Goal: Task Accomplishment & Management: Complete application form

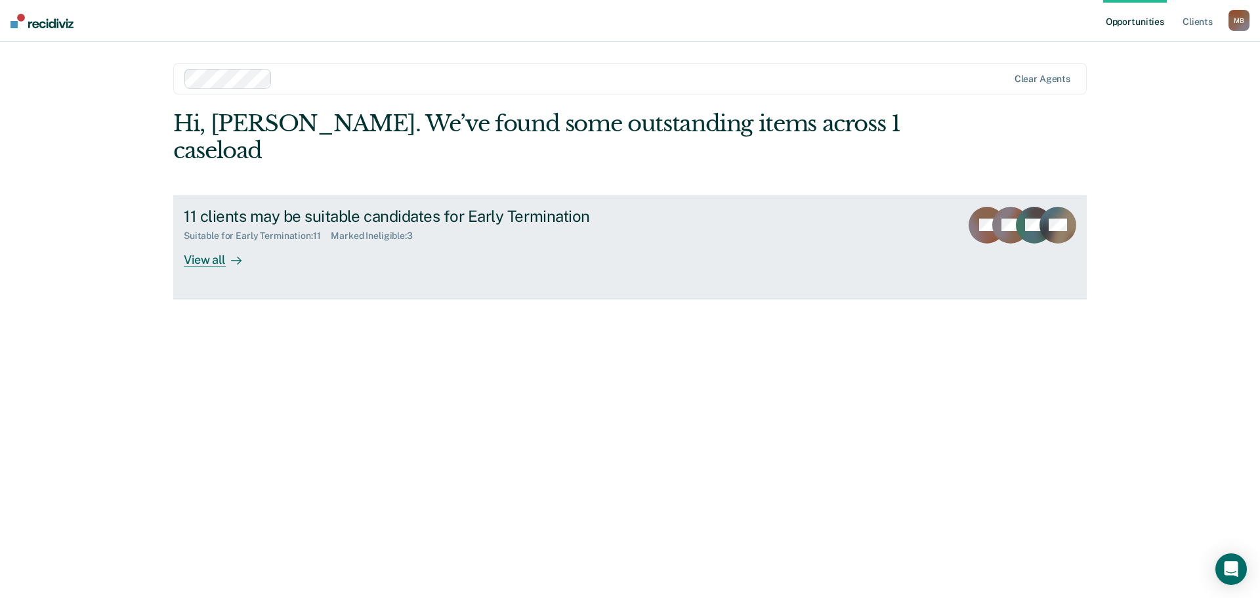
click at [196, 242] on div "View all" at bounding box center [221, 255] width 74 height 26
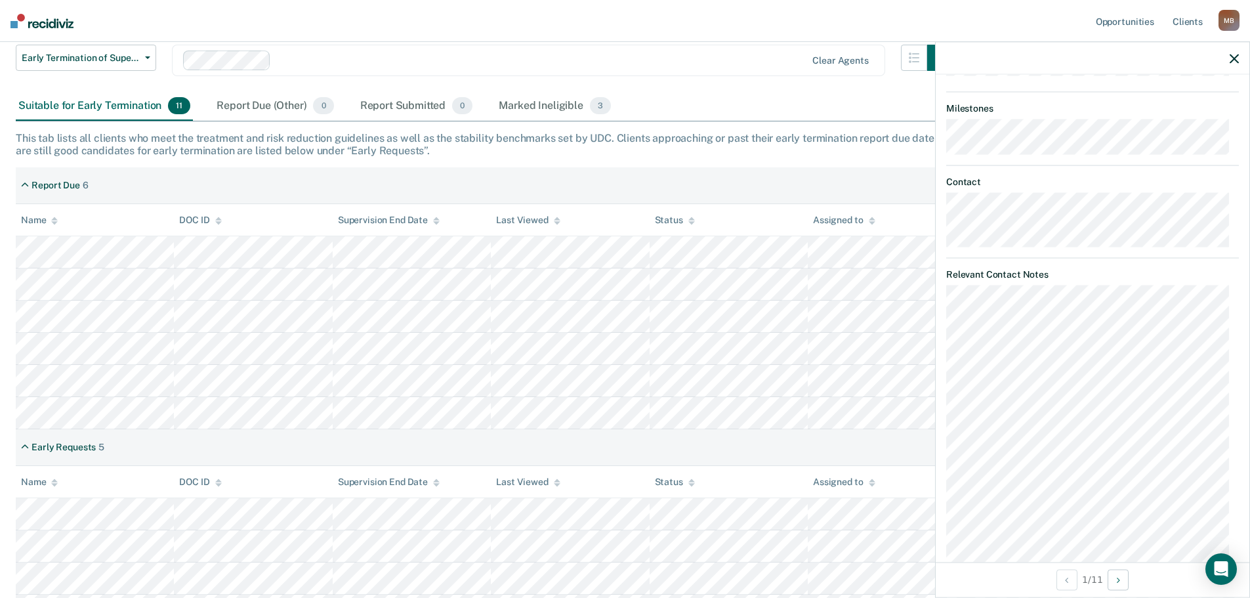
scroll to position [589, 0]
click at [1230, 568] on div "Open Intercom Messenger" at bounding box center [1222, 569] width 35 height 35
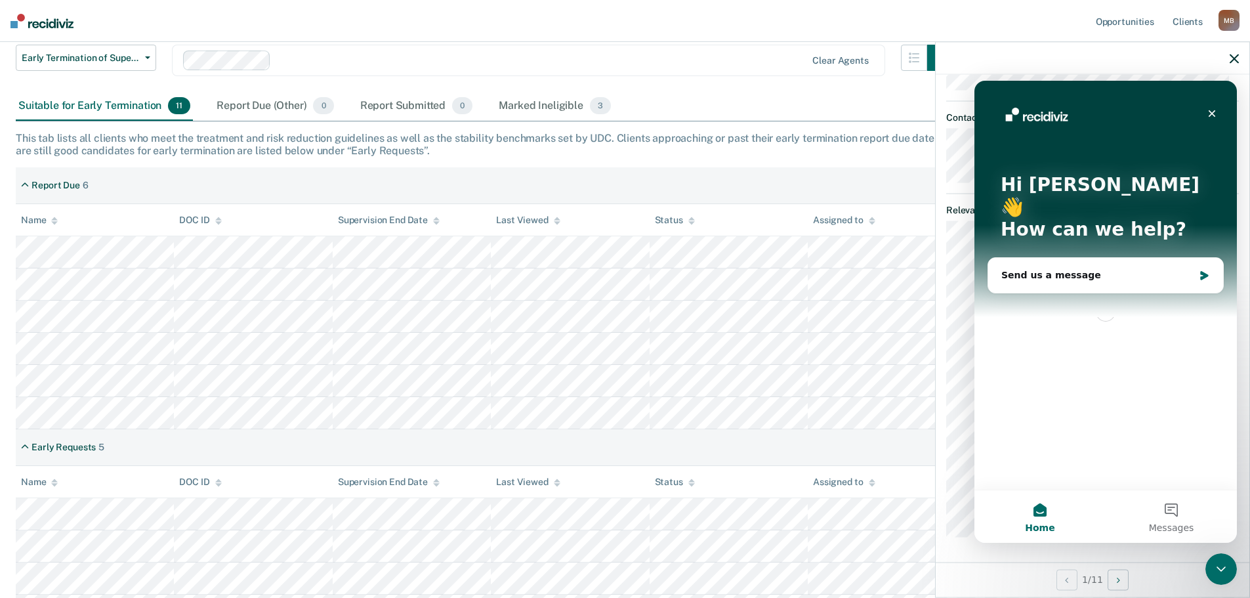
scroll to position [0, 0]
click at [1215, 110] on icon "Close" at bounding box center [1212, 113] width 7 height 7
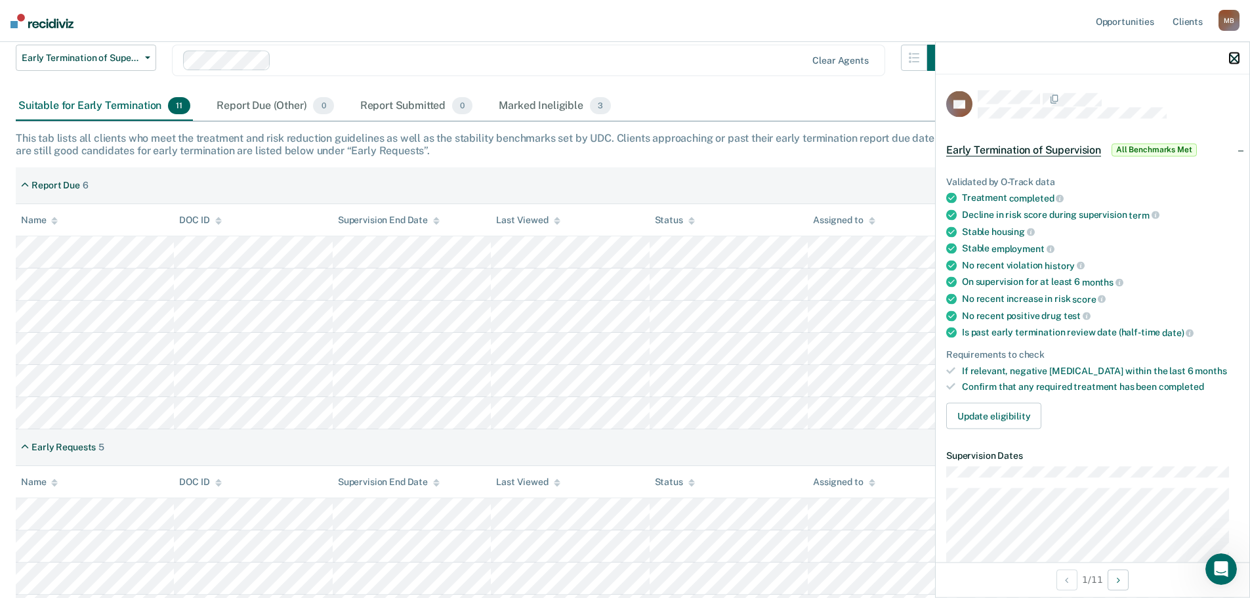
click at [1234, 53] on button "button" at bounding box center [1234, 58] width 9 height 11
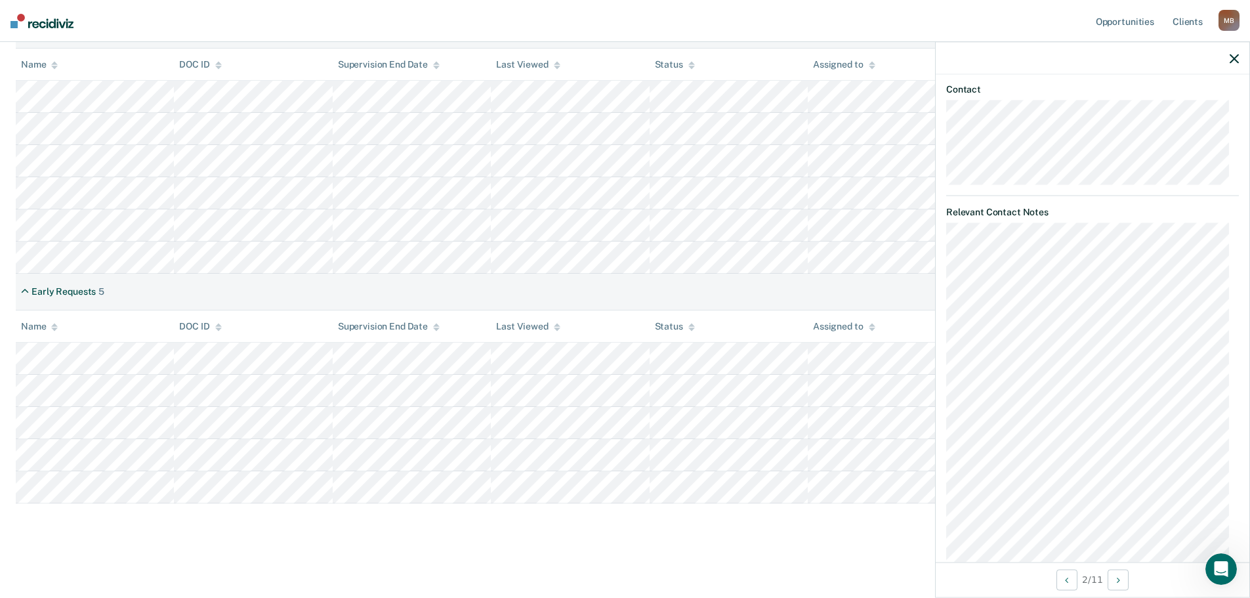
scroll to position [682, 0]
click at [1237, 56] on icon "button" at bounding box center [1234, 58] width 9 height 9
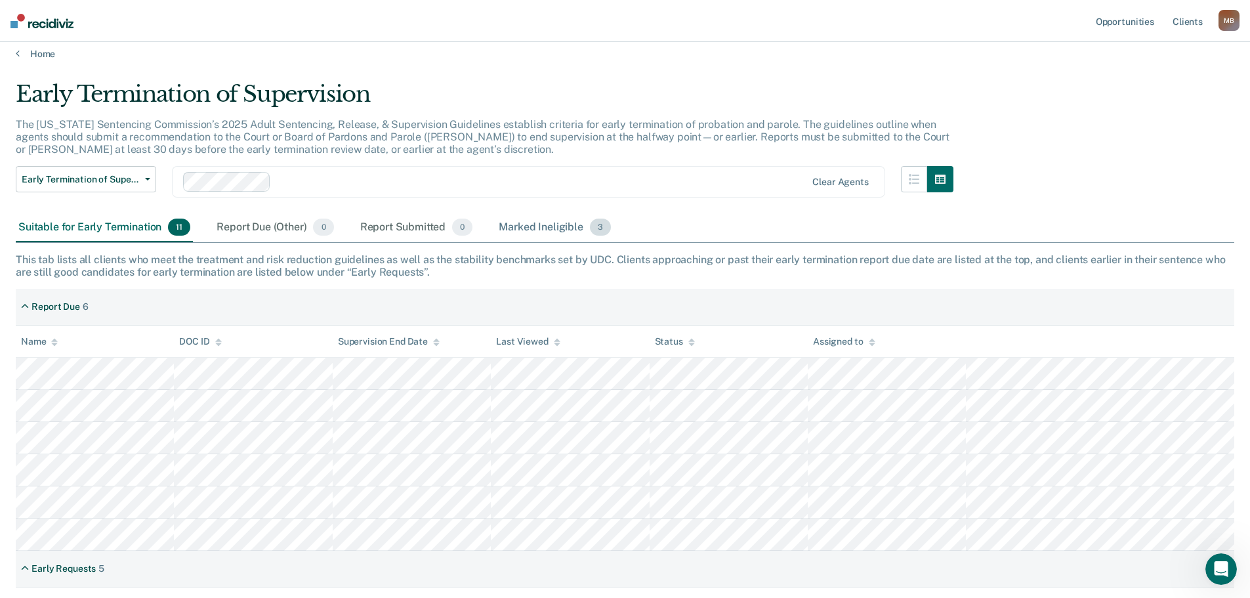
scroll to position [0, 0]
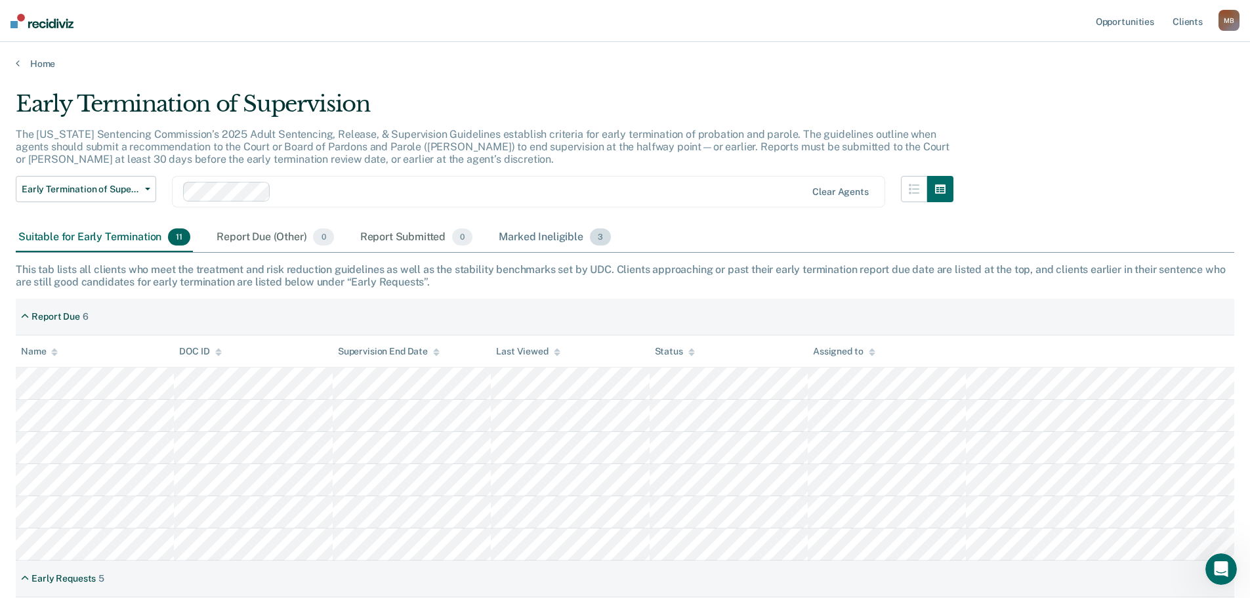
click at [542, 237] on div "Marked Ineligible 3" at bounding box center [554, 237] width 117 height 29
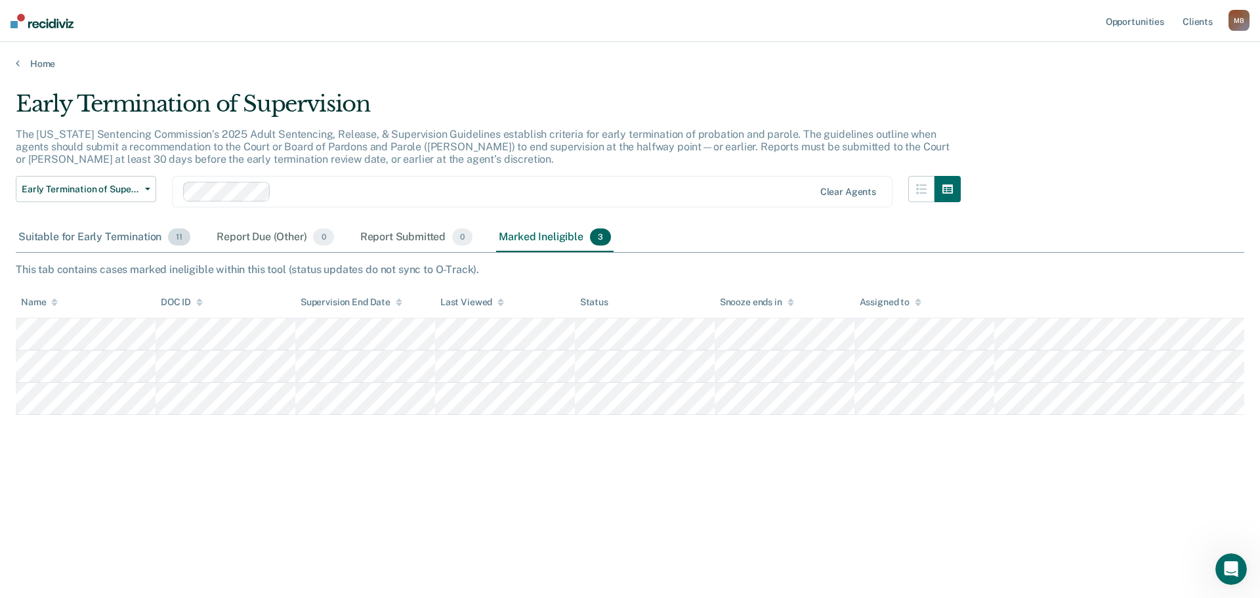
click at [96, 234] on div "Suitable for Early Termination 11" at bounding box center [104, 237] width 177 height 29
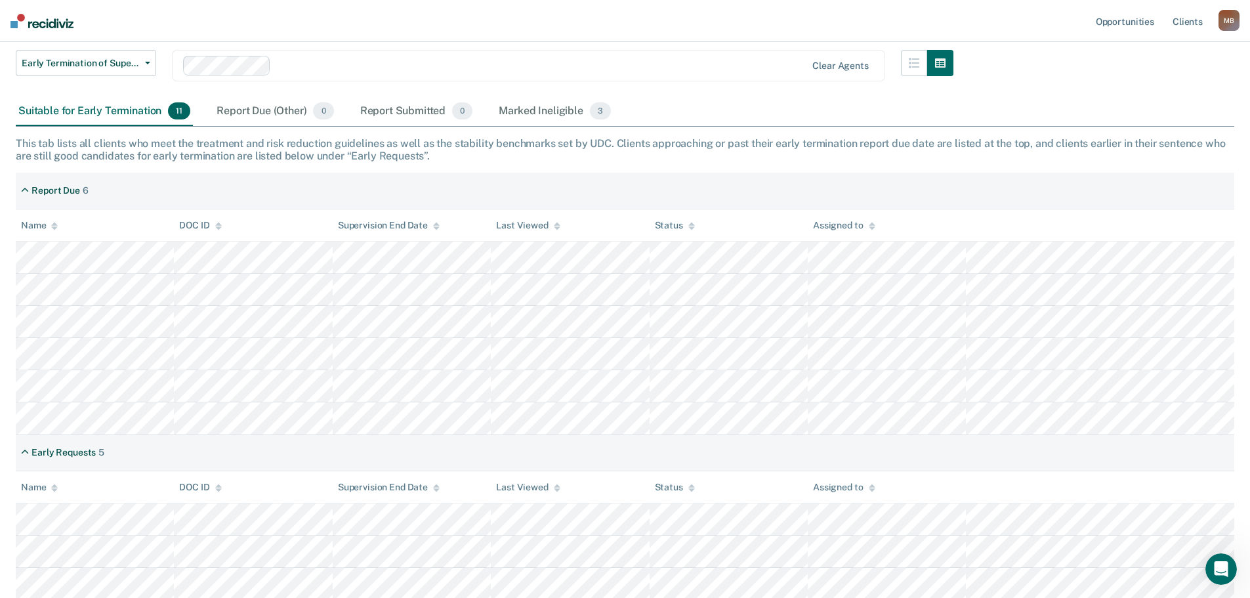
scroll to position [131, 0]
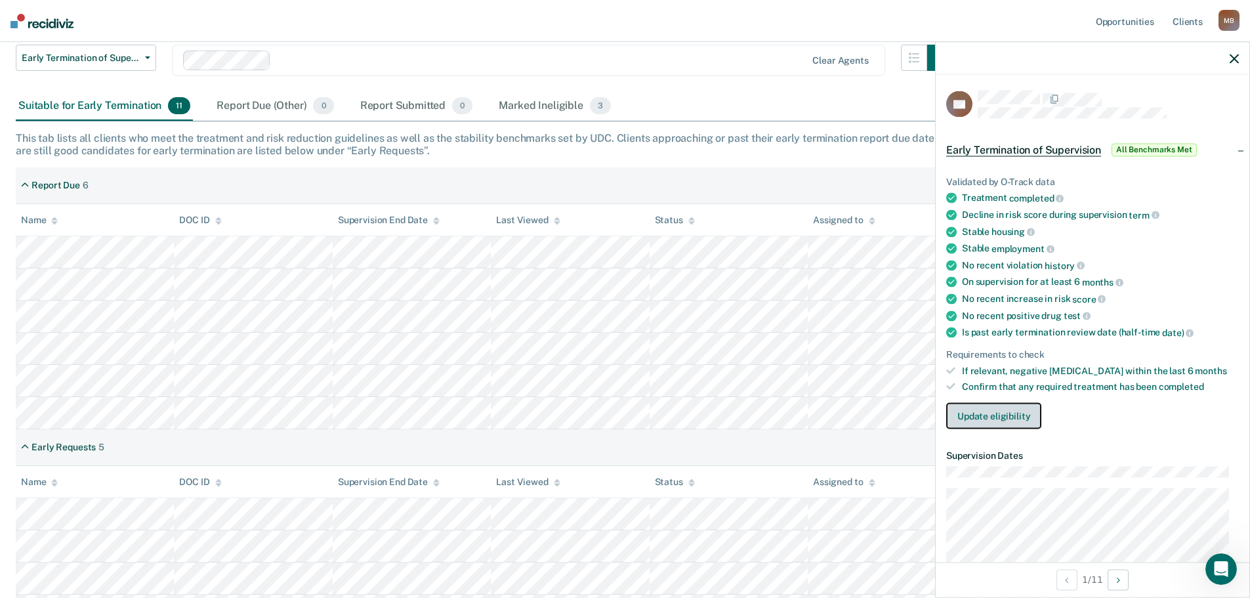
click at [981, 423] on button "Update eligibility" at bounding box center [994, 416] width 95 height 26
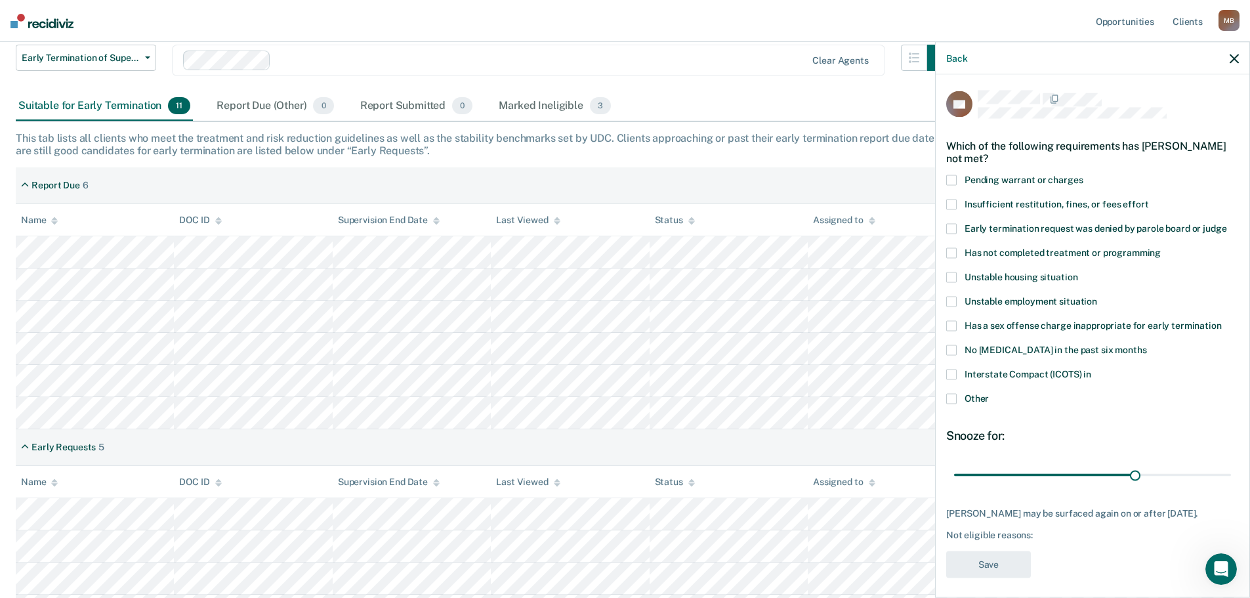
click at [953, 373] on span at bounding box center [952, 374] width 11 height 11
click at [1092, 369] on input "Interstate Compact (ICOTS) in" at bounding box center [1092, 369] width 0 height 0
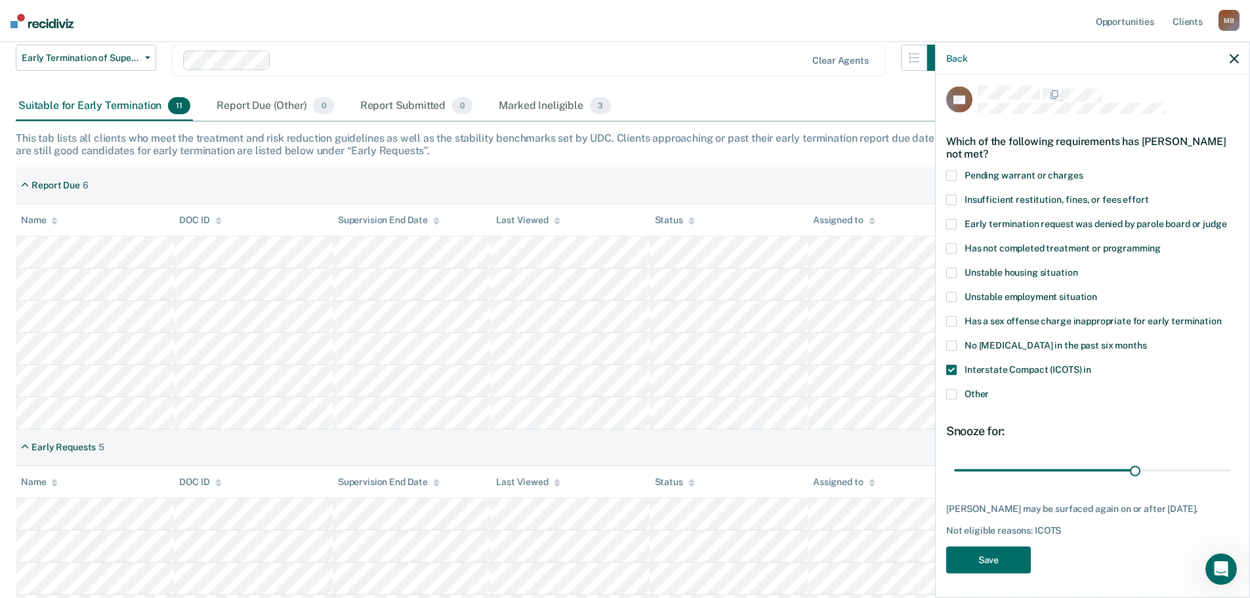
scroll to position [5, 0]
click at [989, 563] on button "Save" at bounding box center [989, 558] width 85 height 27
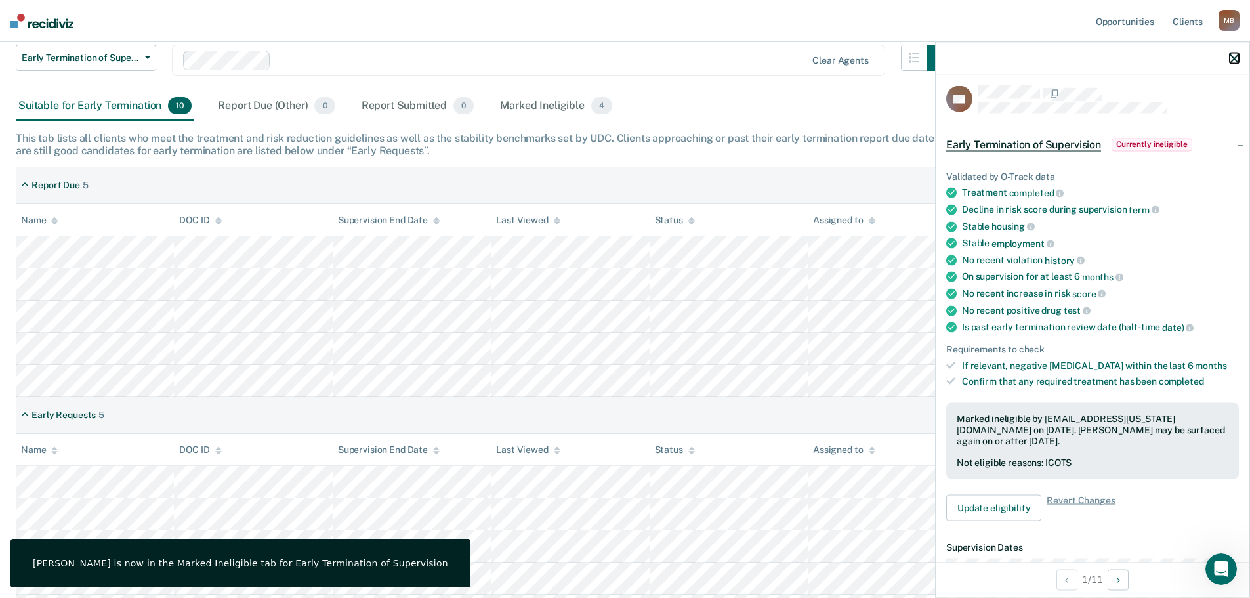
click at [1235, 59] on icon "button" at bounding box center [1234, 58] width 9 height 9
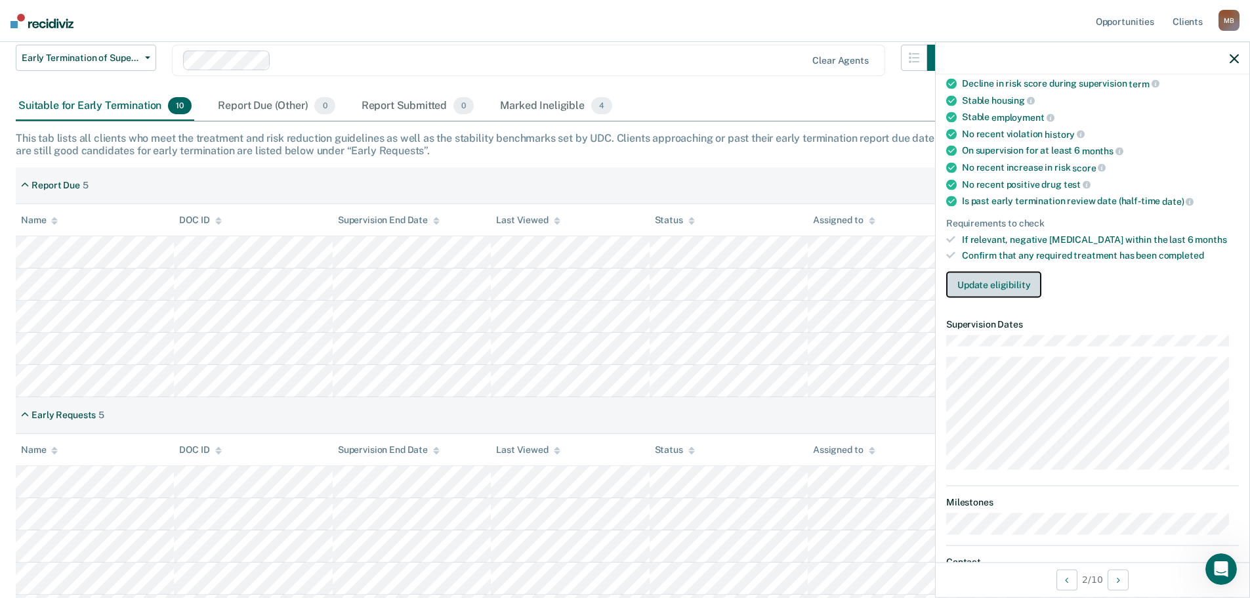
click at [1000, 282] on button "Update eligibility" at bounding box center [994, 285] width 95 height 26
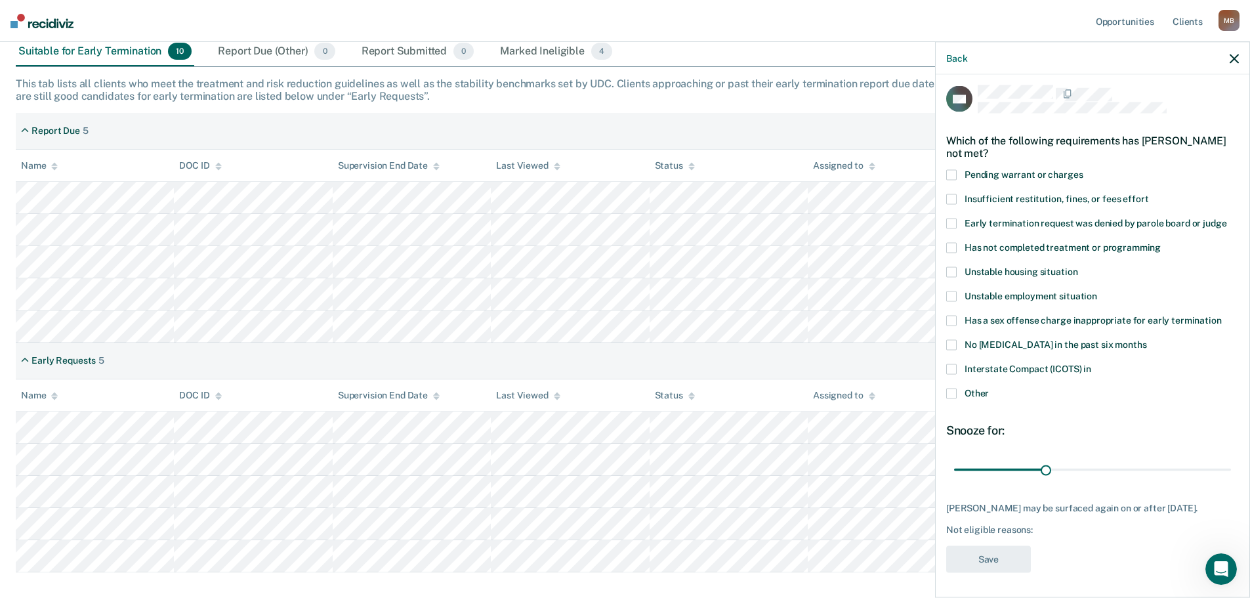
scroll to position [255, 0]
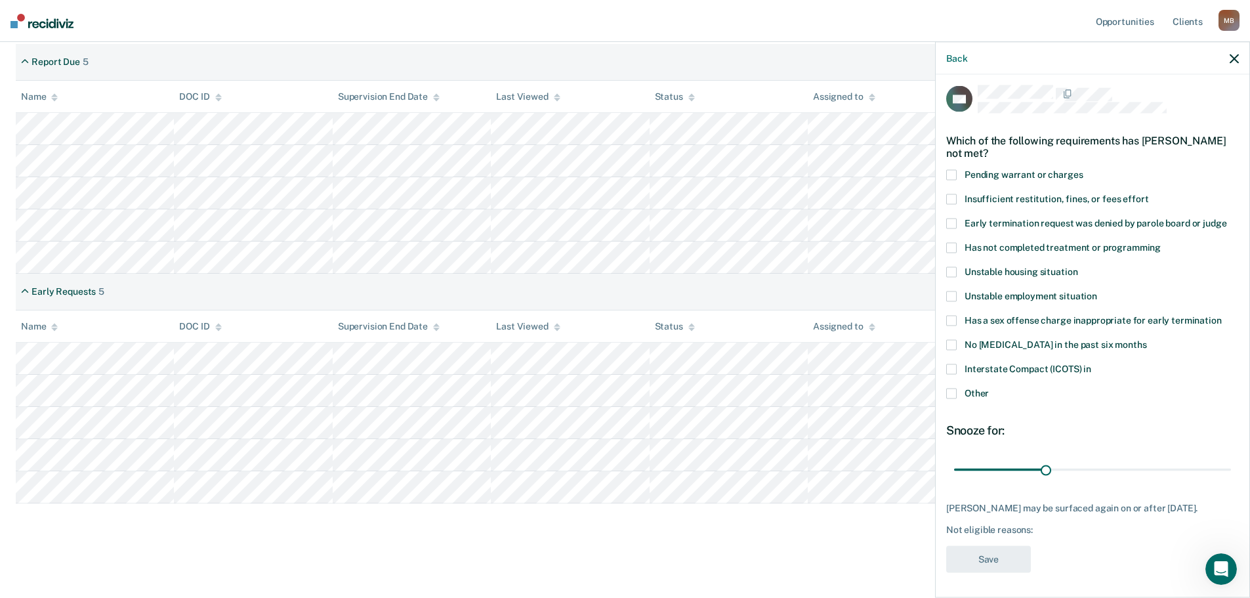
click at [949, 393] on span at bounding box center [952, 393] width 11 height 11
click at [989, 388] on input "Other" at bounding box center [989, 388] width 0 height 0
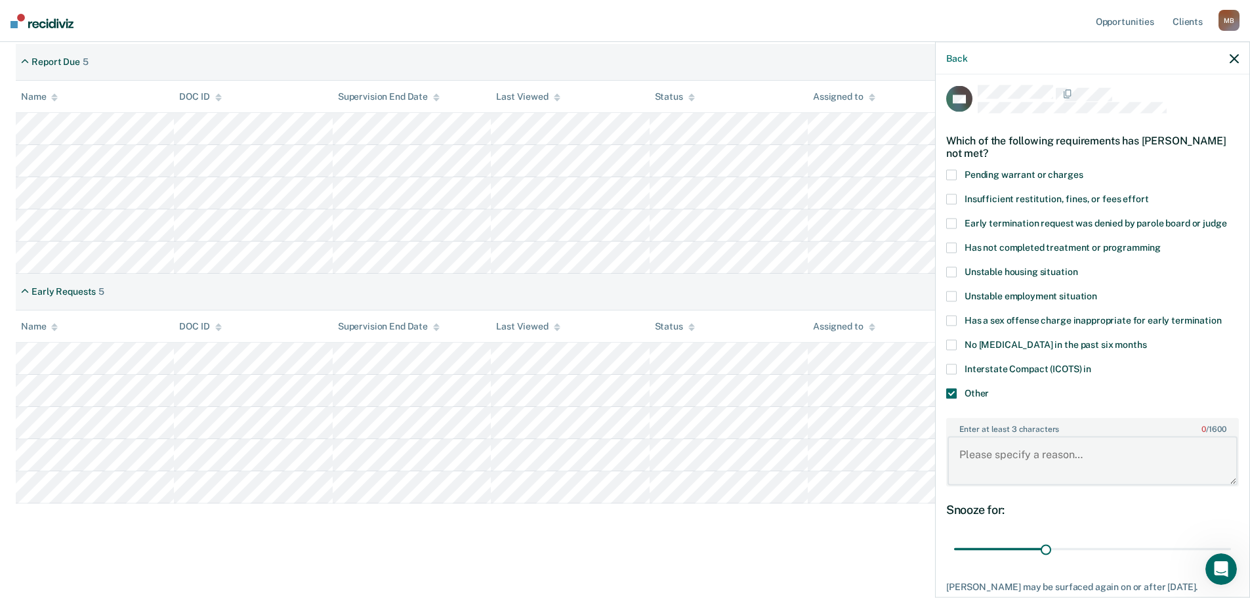
click at [1047, 455] on textarea "Enter at least 3 characters 0 / 1600" at bounding box center [1093, 461] width 290 height 49
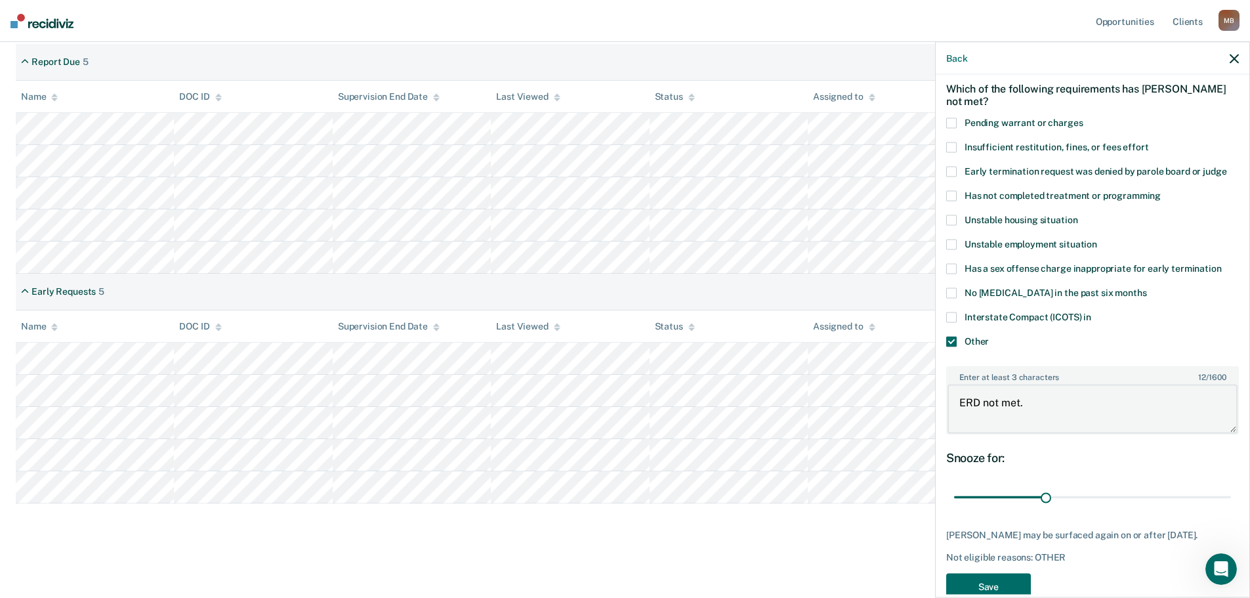
scroll to position [85, 0]
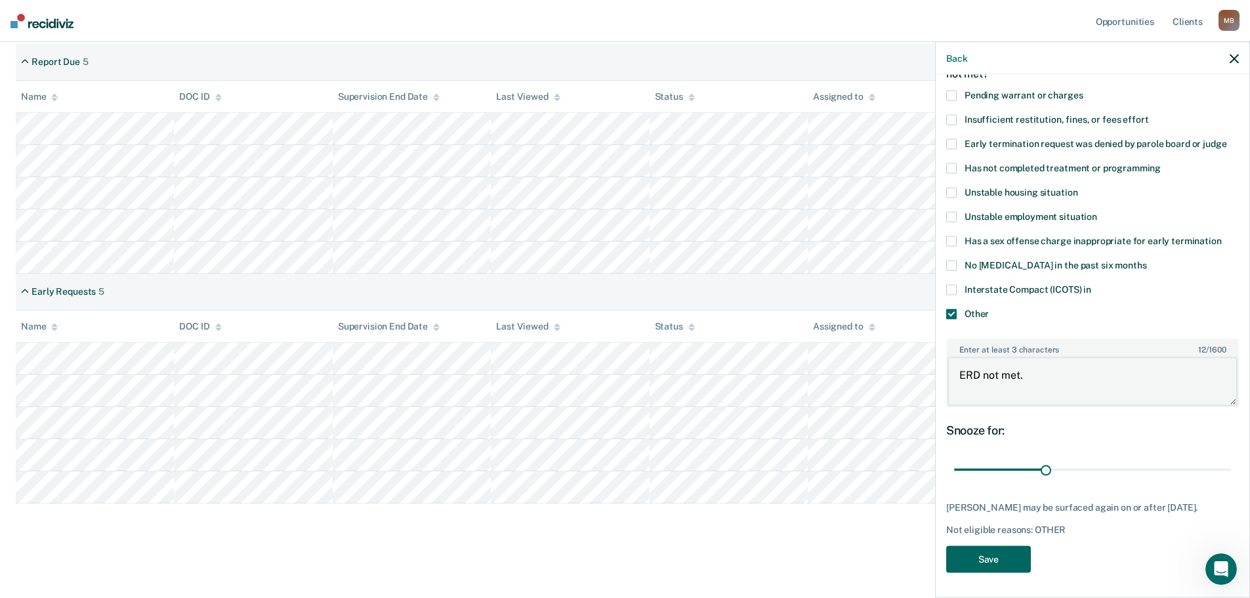
type textarea "ERD not met."
click at [1006, 559] on button "Save" at bounding box center [989, 558] width 85 height 27
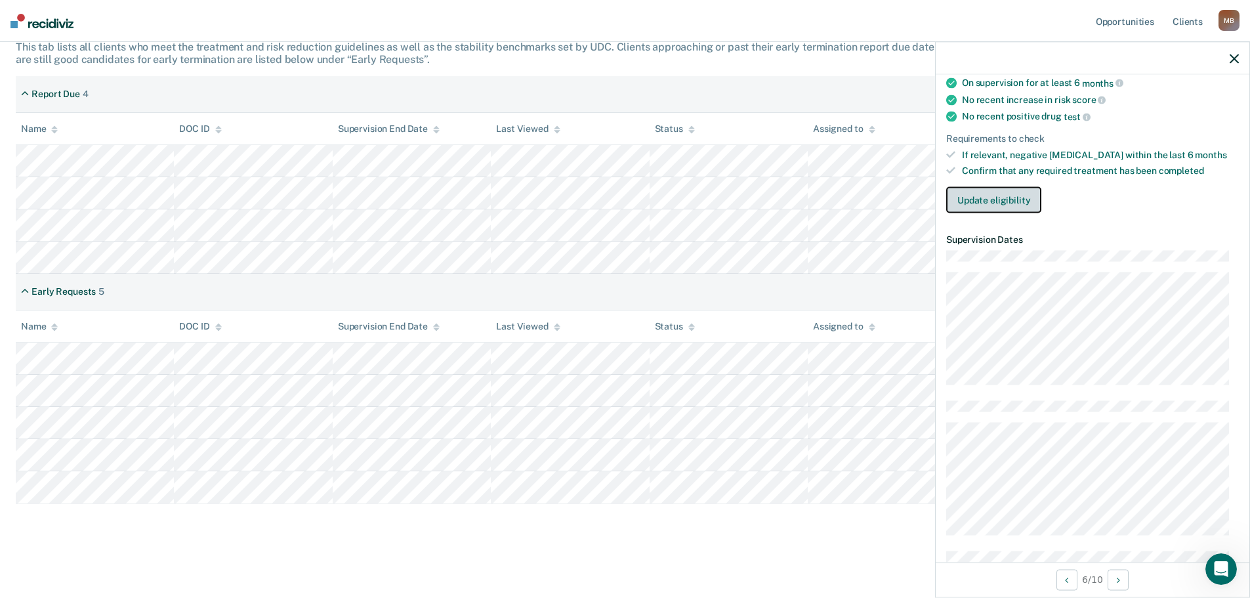
click at [976, 196] on button "Update eligibility" at bounding box center [994, 200] width 95 height 26
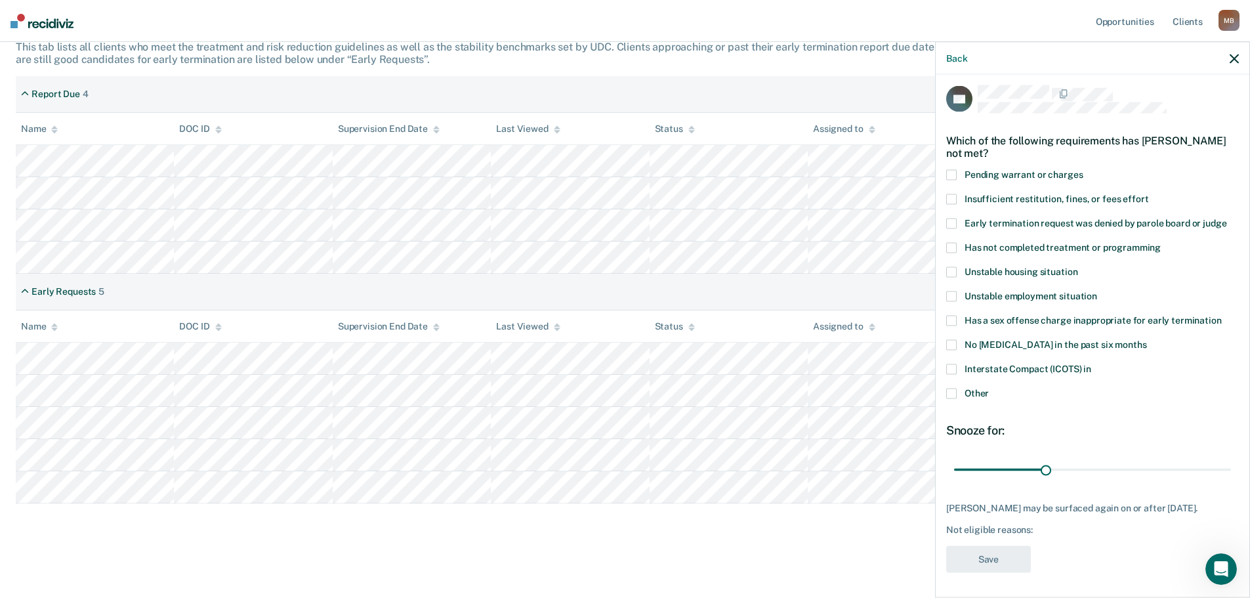
click at [955, 393] on span at bounding box center [952, 393] width 11 height 11
click at [989, 388] on input "Other" at bounding box center [989, 388] width 0 height 0
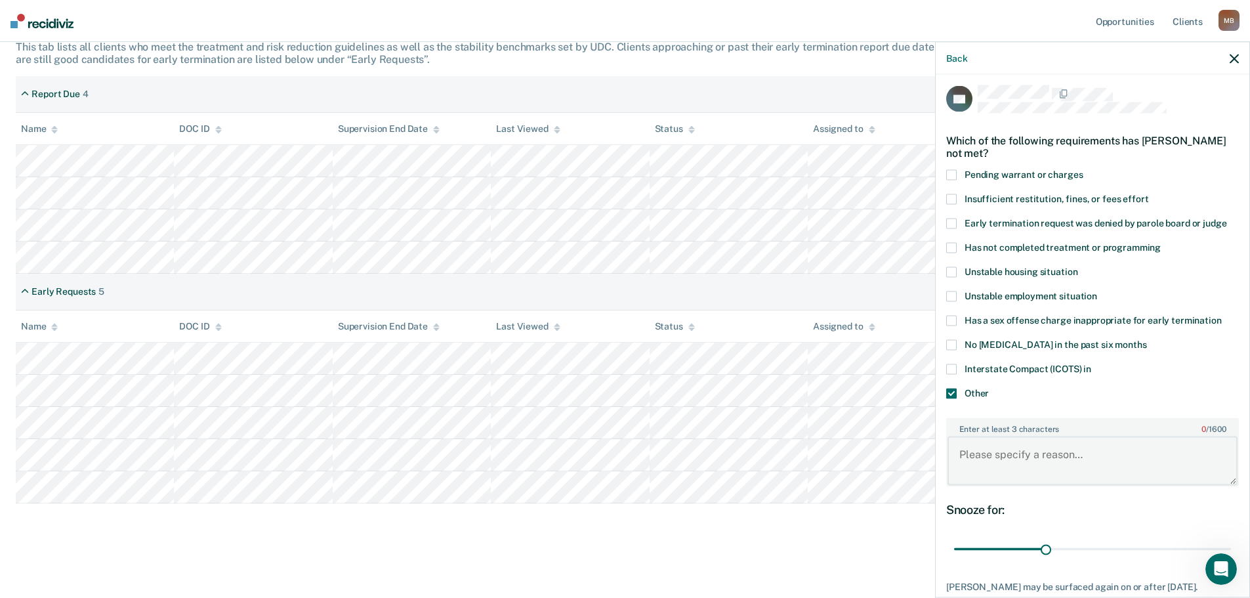
click at [1009, 461] on textarea "Enter at least 3 characters 0 / 1600" at bounding box center [1093, 461] width 290 height 49
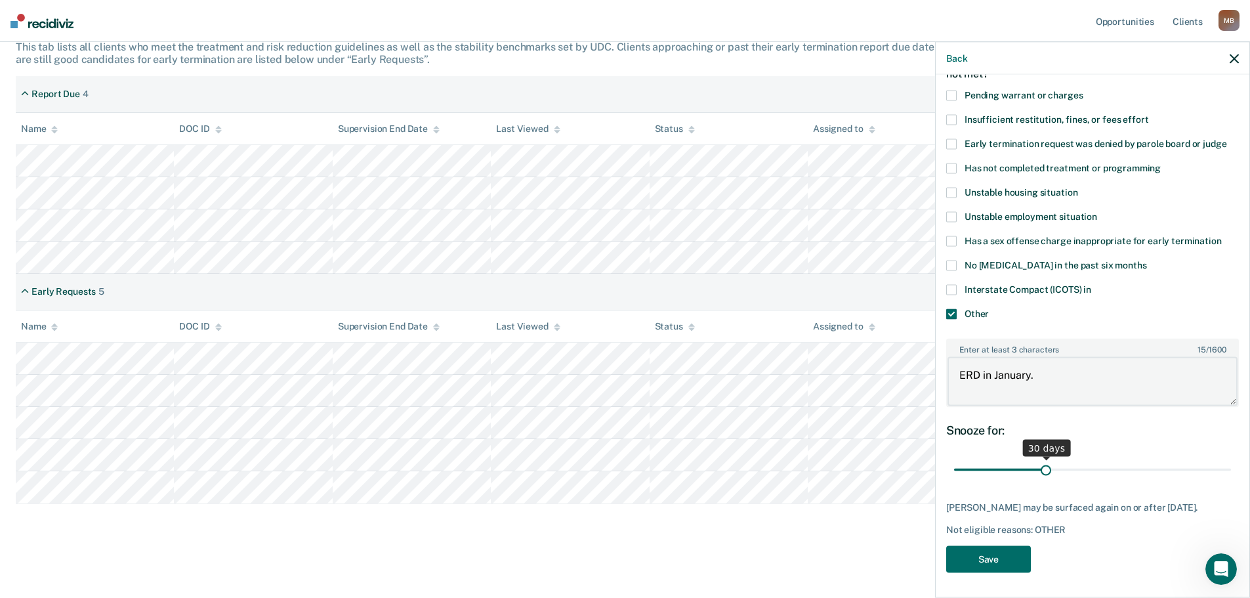
type textarea "ERD in January."
drag, startPoint x: 1046, startPoint y: 472, endPoint x: 1226, endPoint y: 469, distance: 179.9
type input "90"
click at [1226, 469] on input "range" at bounding box center [1092, 469] width 277 height 23
click at [979, 571] on button "Save" at bounding box center [989, 558] width 85 height 27
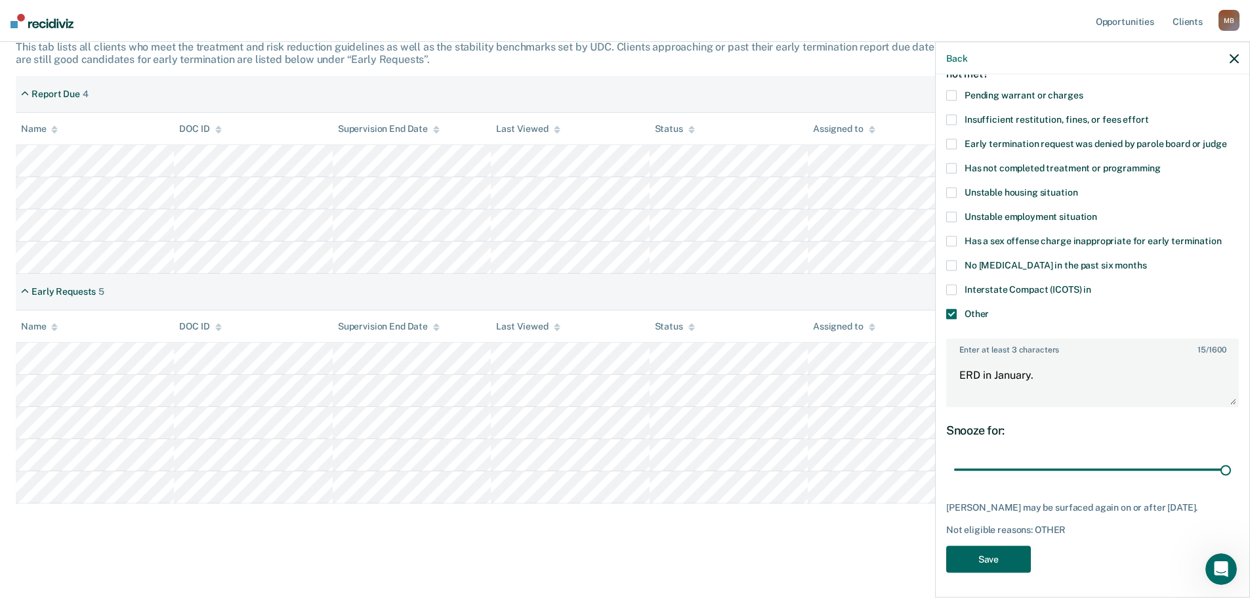
scroll to position [190, 0]
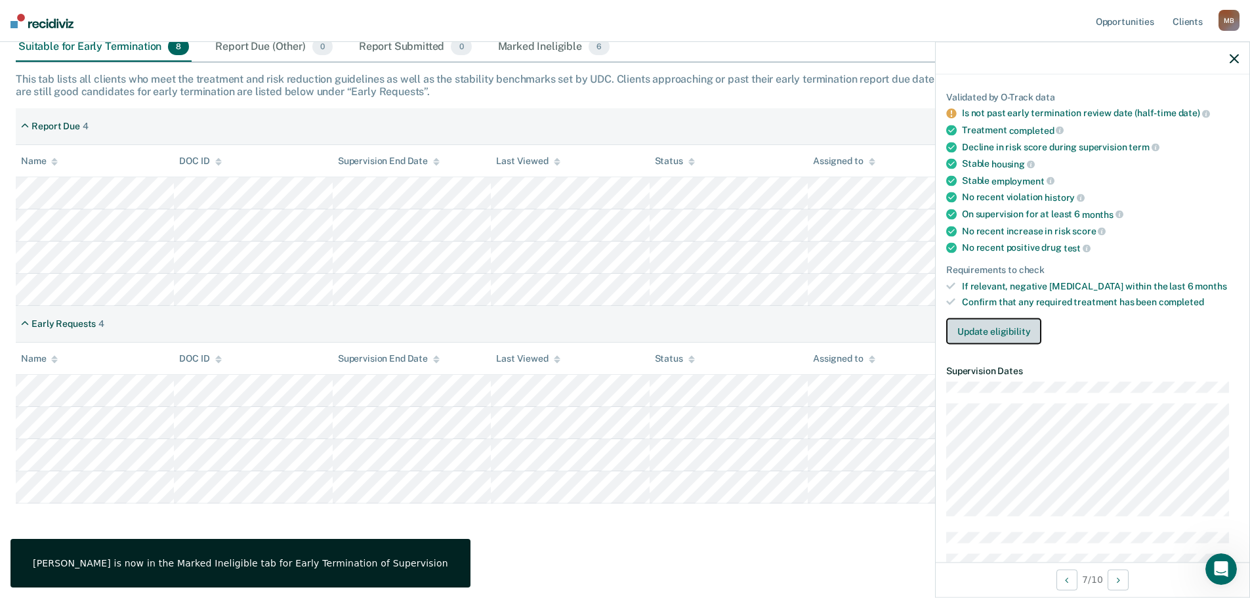
click at [984, 330] on button "Update eligibility" at bounding box center [994, 331] width 95 height 26
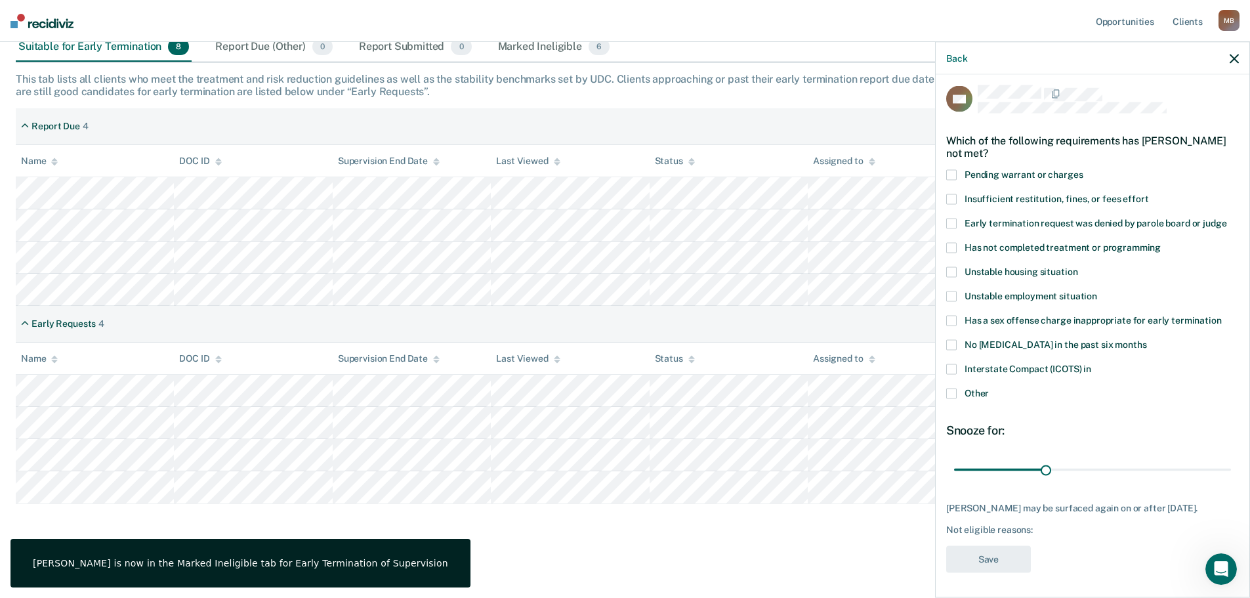
click at [952, 368] on span at bounding box center [952, 369] width 11 height 11
click at [1092, 364] on input "Interstate Compact (ICOTS) in" at bounding box center [1092, 364] width 0 height 0
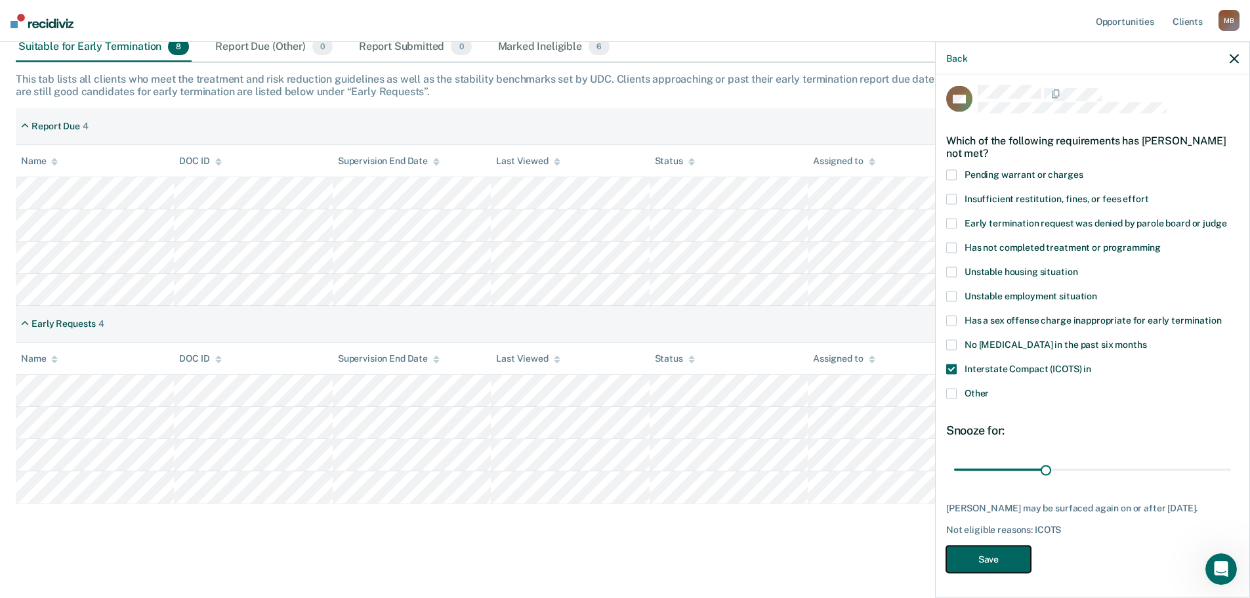
click at [980, 561] on button "Save" at bounding box center [989, 558] width 85 height 27
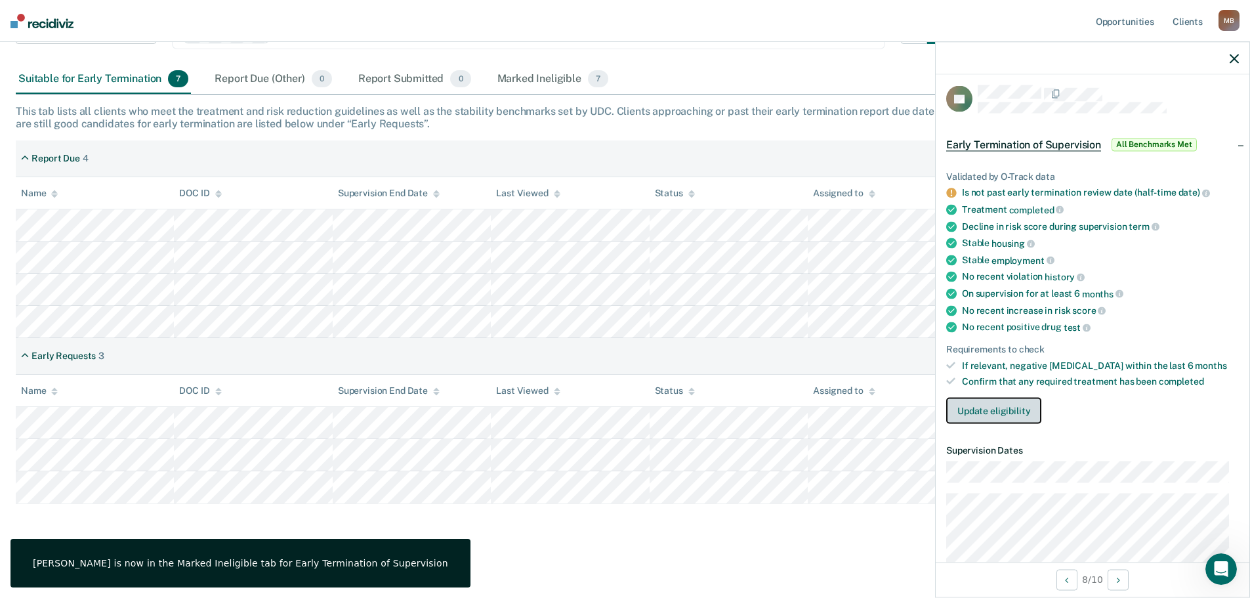
click at [1008, 407] on button "Update eligibility" at bounding box center [994, 411] width 95 height 26
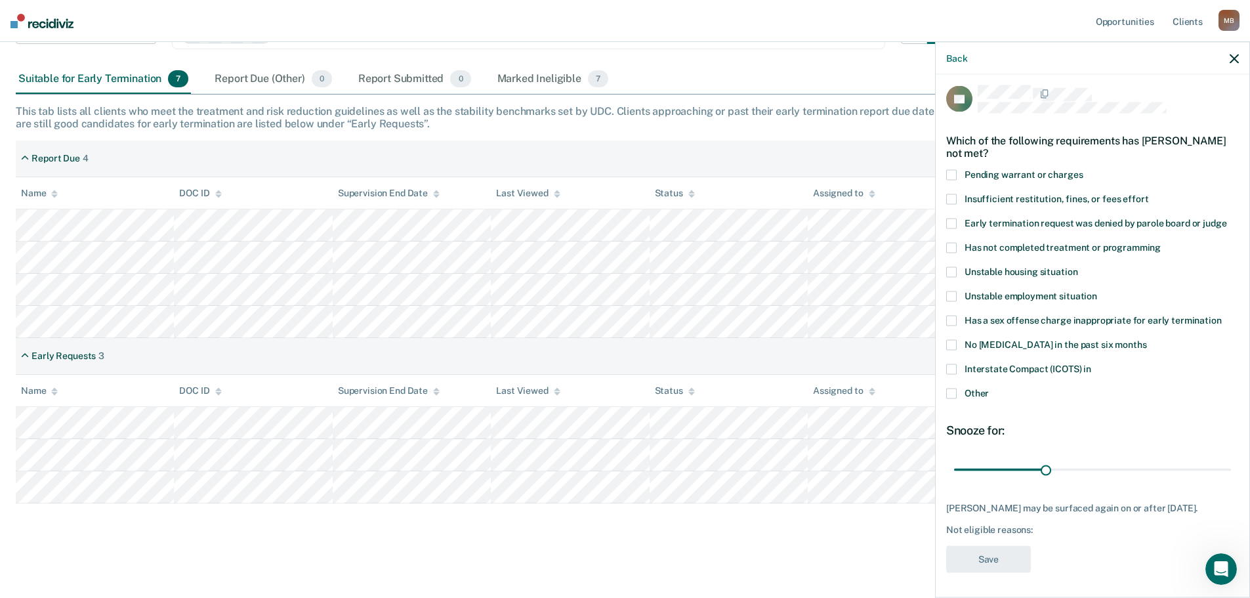
click at [952, 395] on span at bounding box center [952, 393] width 11 height 11
click at [989, 388] on input "Other" at bounding box center [989, 388] width 0 height 0
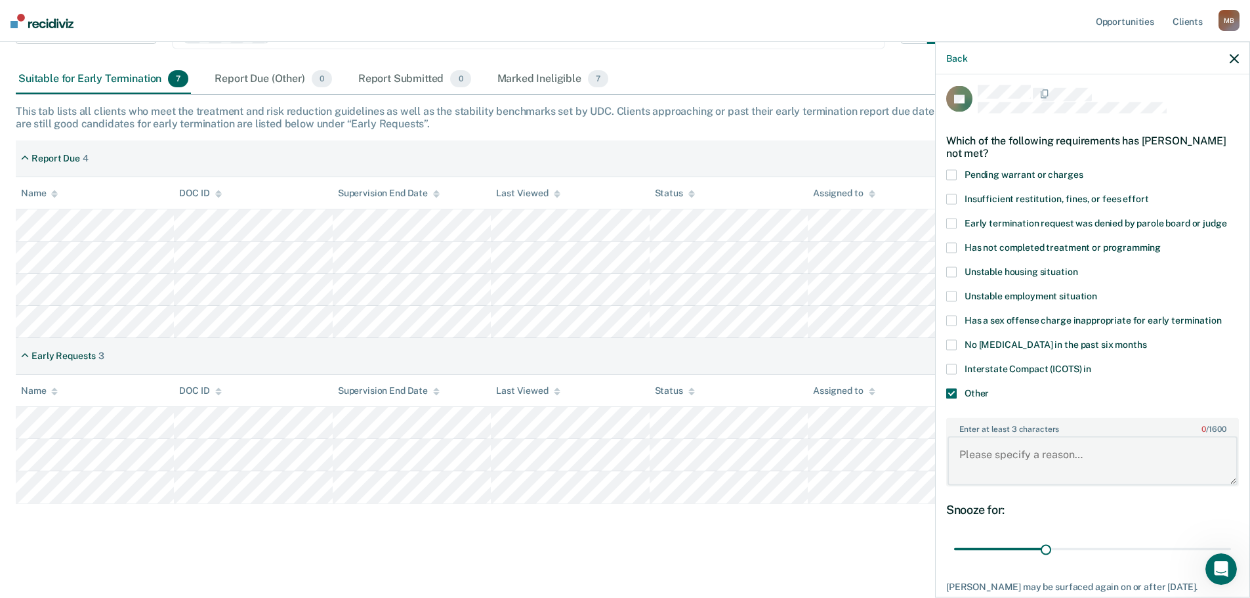
click at [997, 453] on textarea "Enter at least 3 characters 0 / 1600" at bounding box center [1093, 461] width 290 height 49
type textarea "ERD in [DATE]"
drag, startPoint x: 1049, startPoint y: 544, endPoint x: 1246, endPoint y: 547, distance: 197.0
type input "90"
click at [1231, 547] on input "range" at bounding box center [1092, 549] width 277 height 23
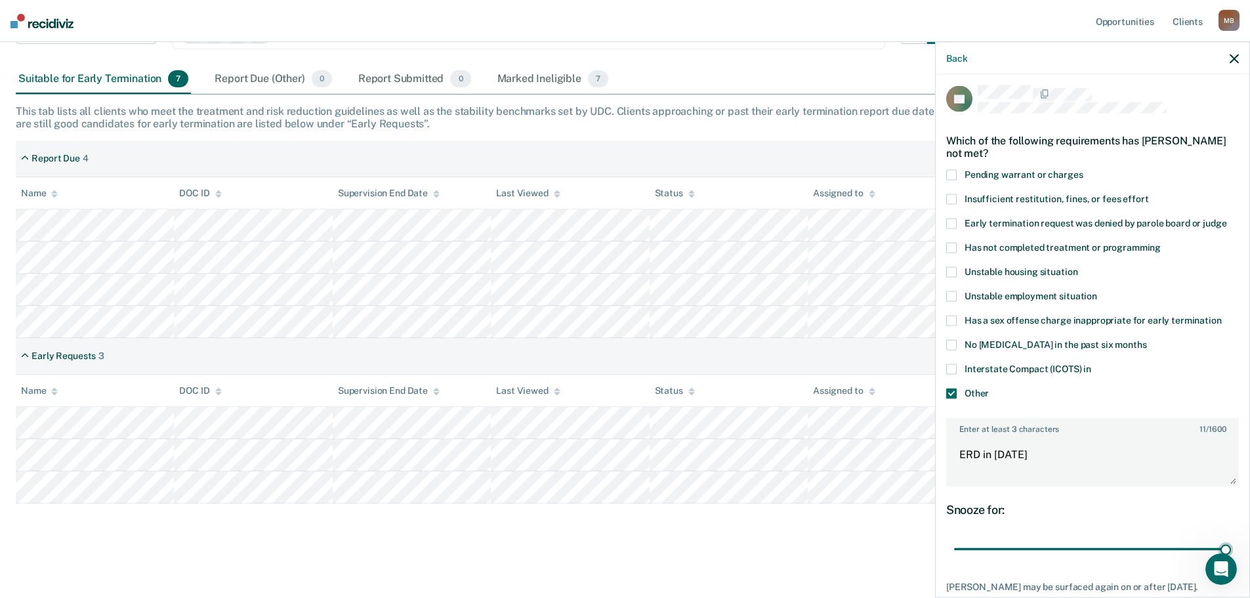
scroll to position [85, 0]
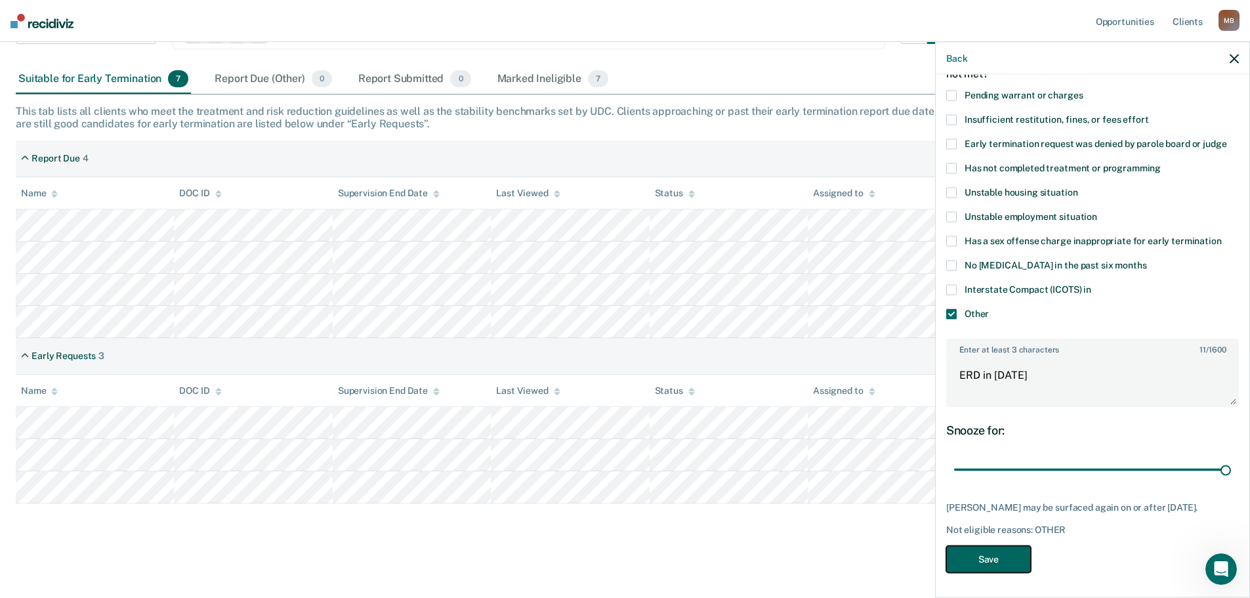
click at [991, 562] on button "Save" at bounding box center [989, 558] width 85 height 27
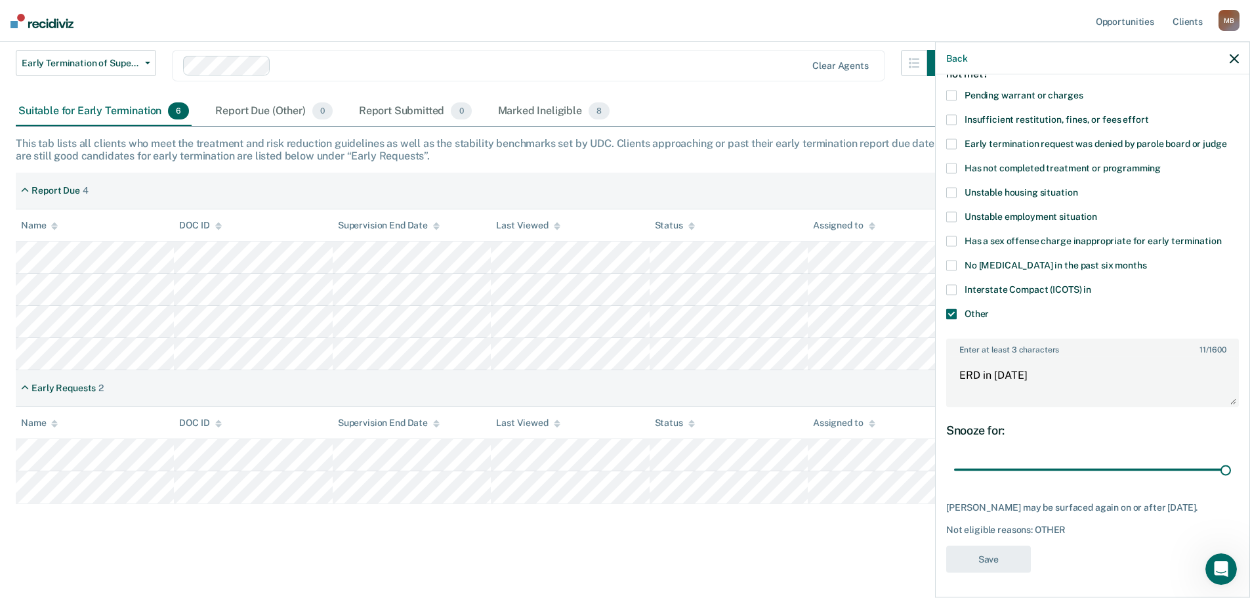
scroll to position [126, 0]
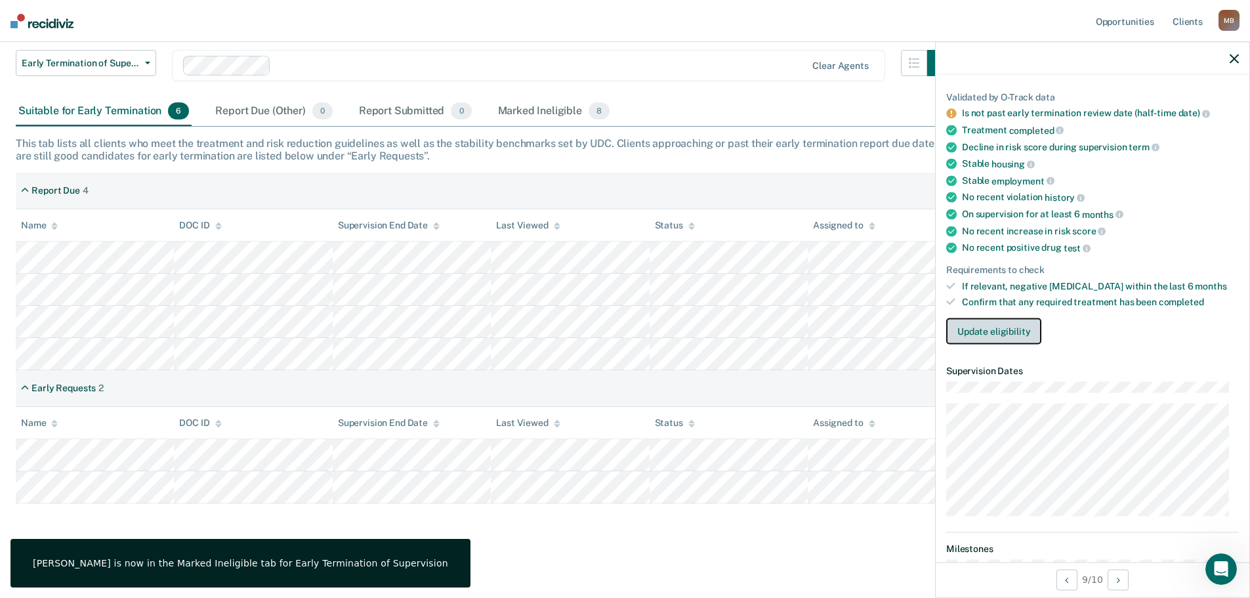
click at [1021, 329] on button "Update eligibility" at bounding box center [994, 331] width 95 height 26
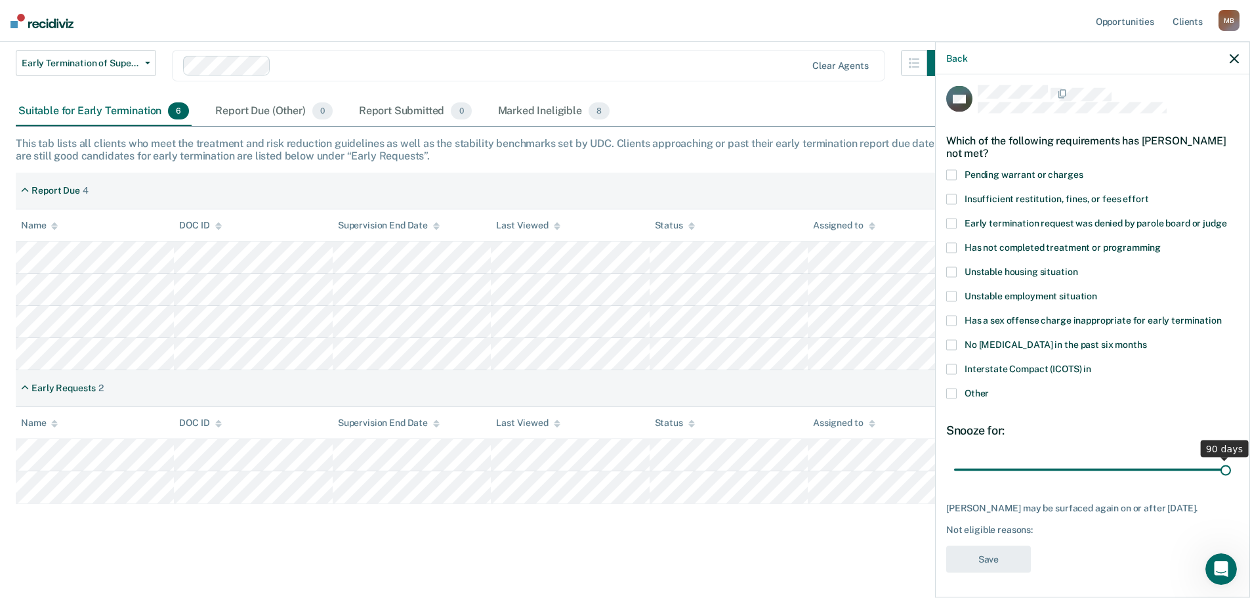
drag, startPoint x: 1046, startPoint y: 466, endPoint x: 1229, endPoint y: 473, distance: 182.6
type input "90"
click at [1229, 473] on input "range" at bounding box center [1092, 469] width 277 height 23
click at [950, 395] on span at bounding box center [952, 393] width 11 height 11
click at [989, 388] on input "Other" at bounding box center [989, 388] width 0 height 0
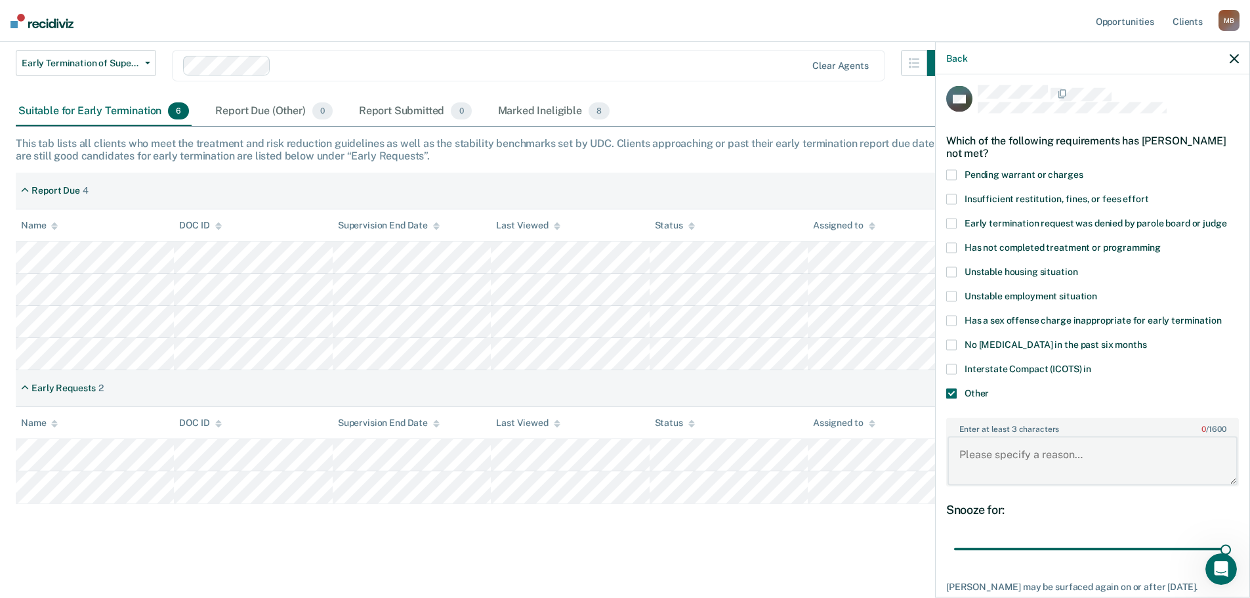
click at [1025, 458] on textarea "Enter at least 3 characters 0 / 1600" at bounding box center [1093, 461] width 290 height 49
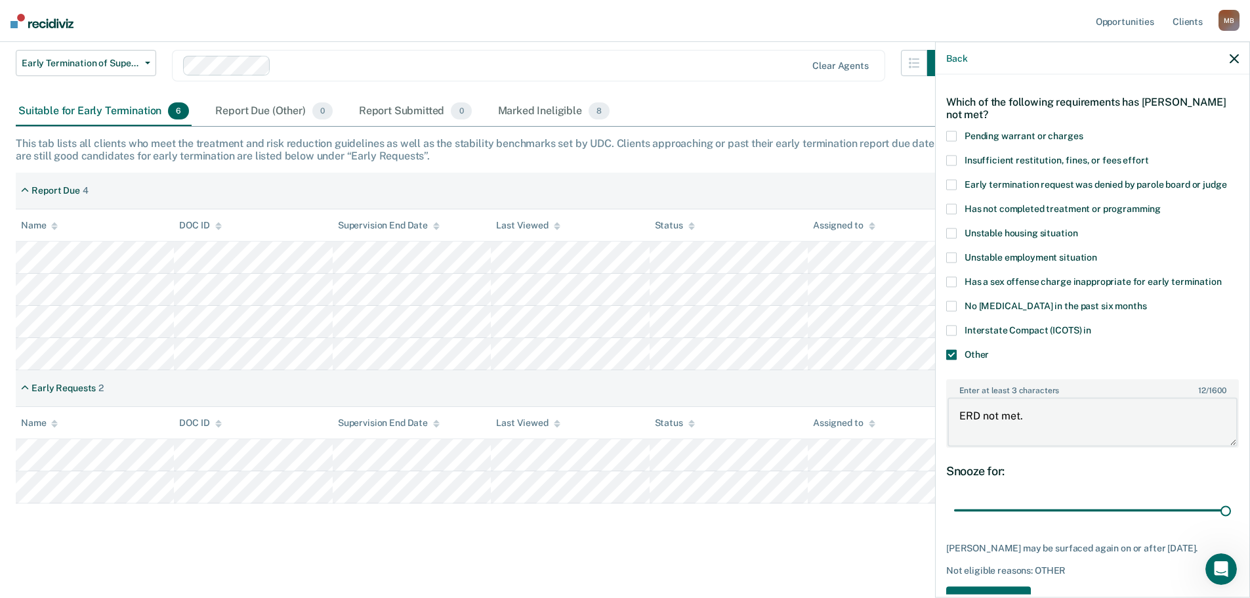
scroll to position [96, 0]
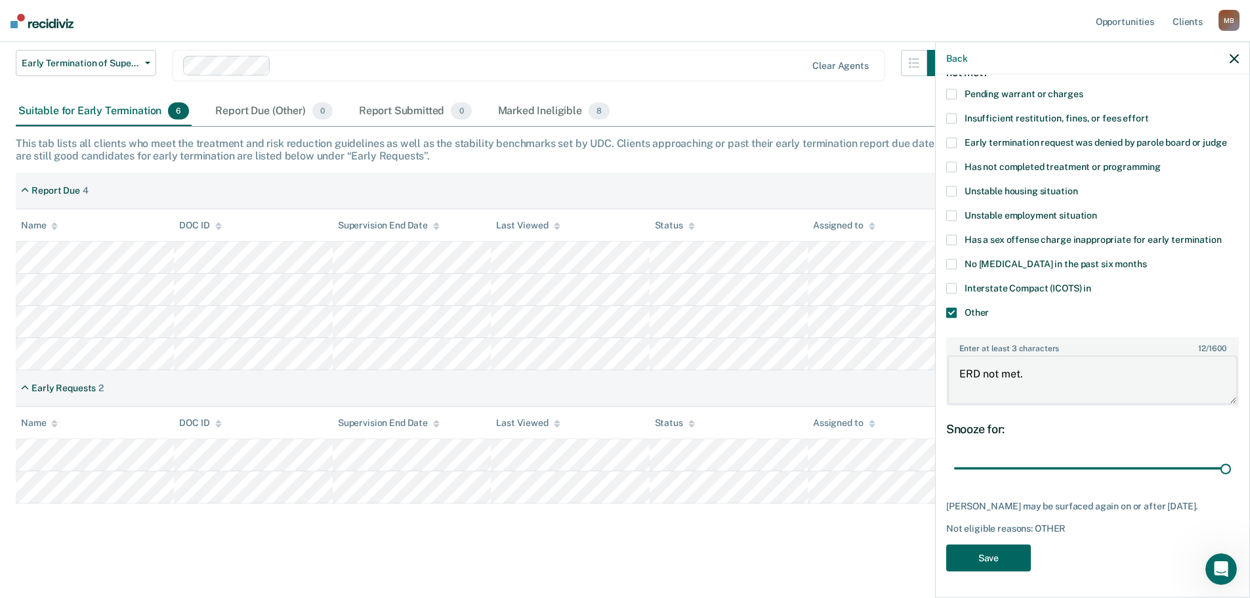
type textarea "ERD not met."
click at [981, 565] on button "Save" at bounding box center [989, 557] width 85 height 27
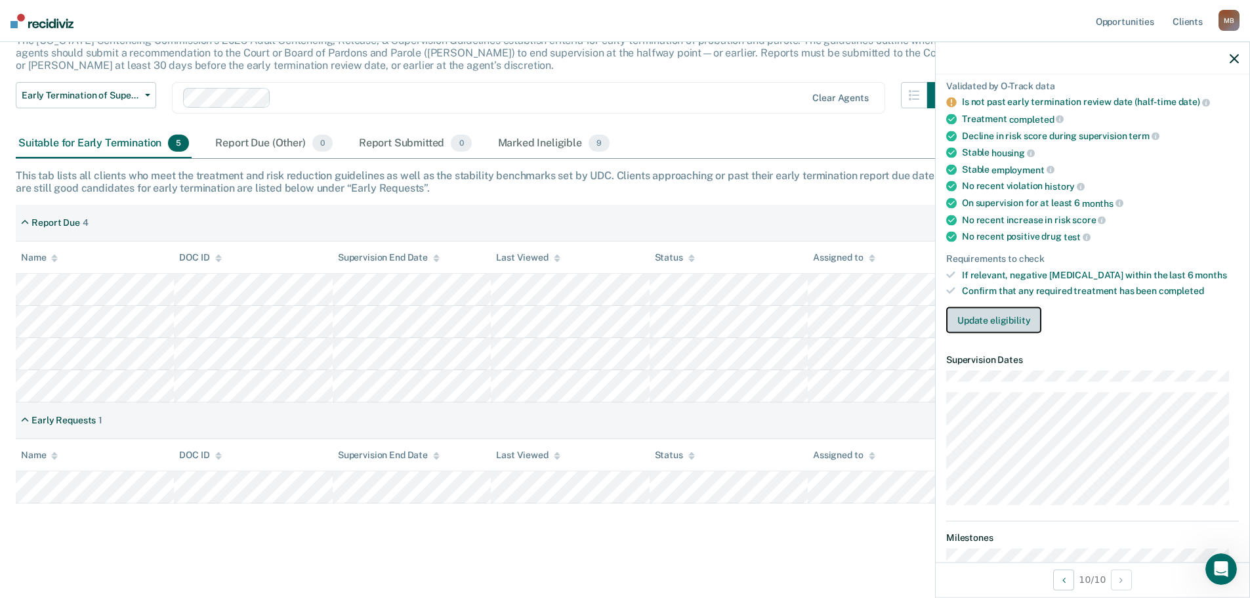
click at [1009, 311] on button "Update eligibility" at bounding box center [994, 320] width 95 height 26
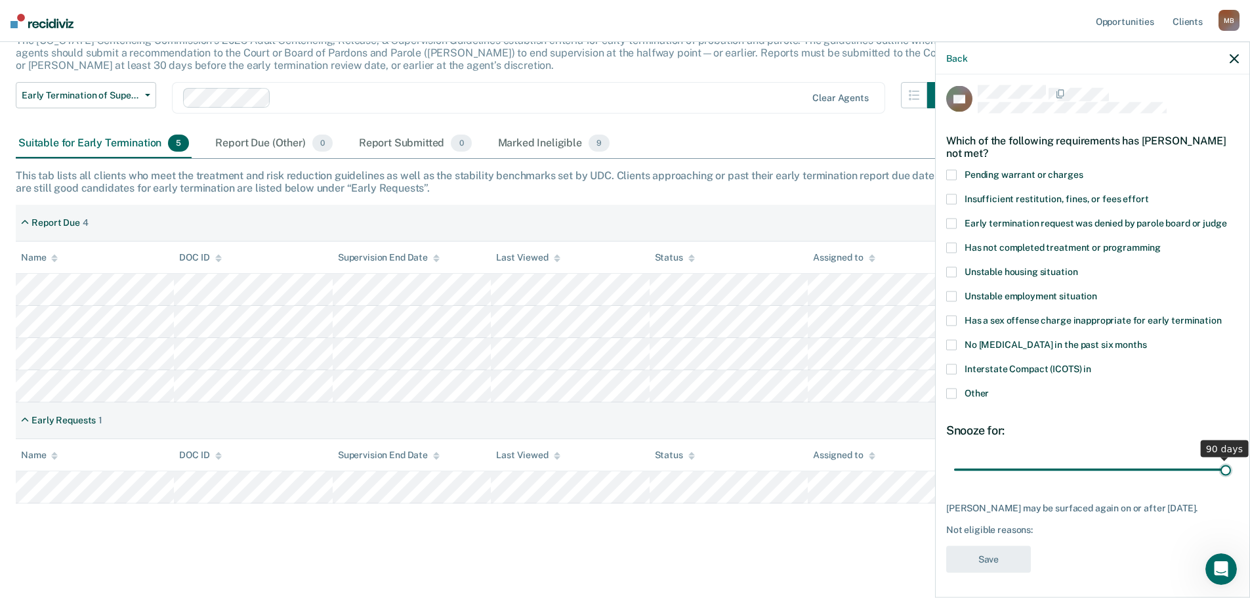
drag, startPoint x: 1042, startPoint y: 472, endPoint x: 1247, endPoint y: 485, distance: 205.2
type input "90"
click at [1231, 481] on input "range" at bounding box center [1092, 469] width 277 height 23
click at [956, 392] on span at bounding box center [952, 393] width 11 height 11
click at [989, 388] on input "Other" at bounding box center [989, 388] width 0 height 0
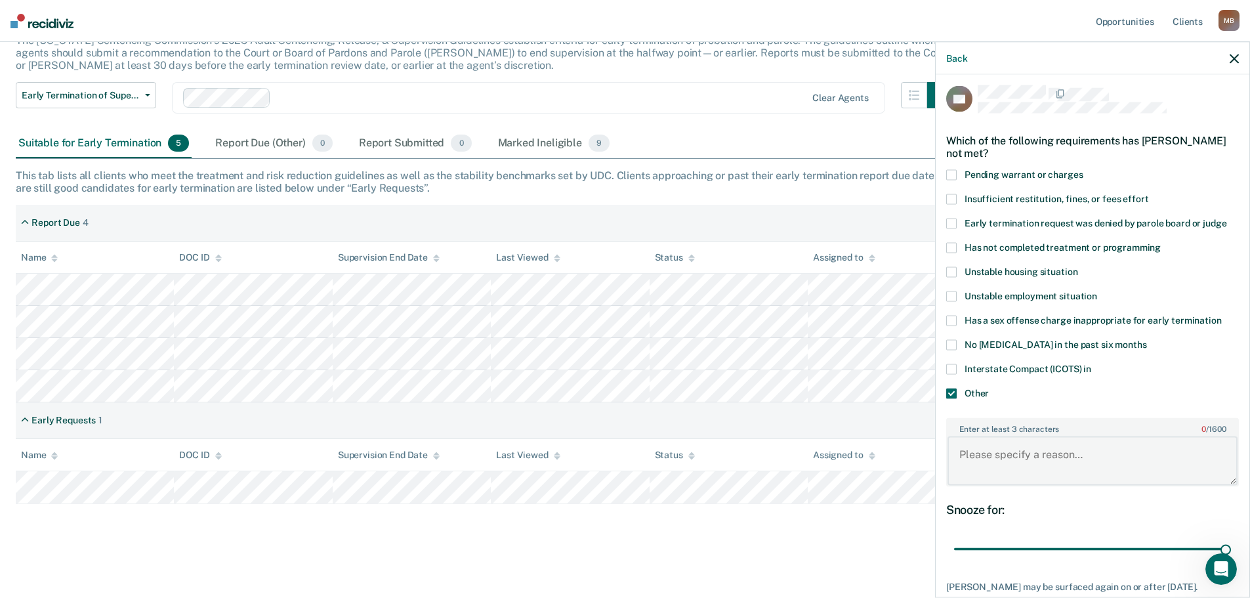
click at [994, 455] on textarea "Enter at least 3 characters 0 / 1600" at bounding box center [1093, 461] width 290 height 49
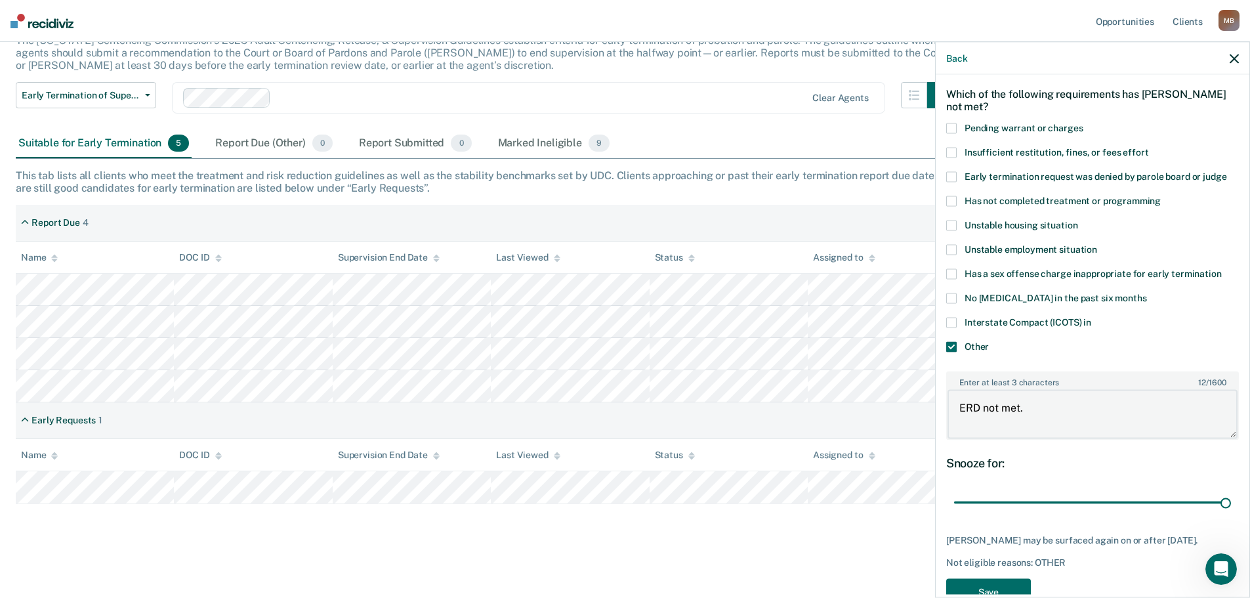
scroll to position [96, 0]
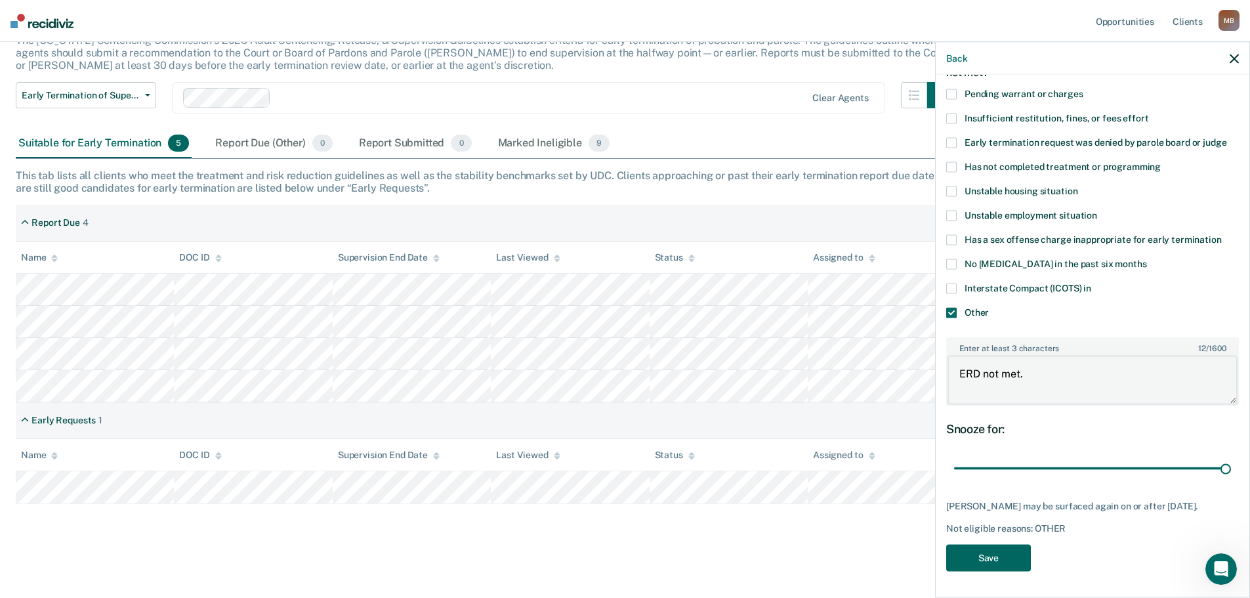
type textarea "ERD not met."
click at [1010, 563] on button "Save" at bounding box center [989, 557] width 85 height 27
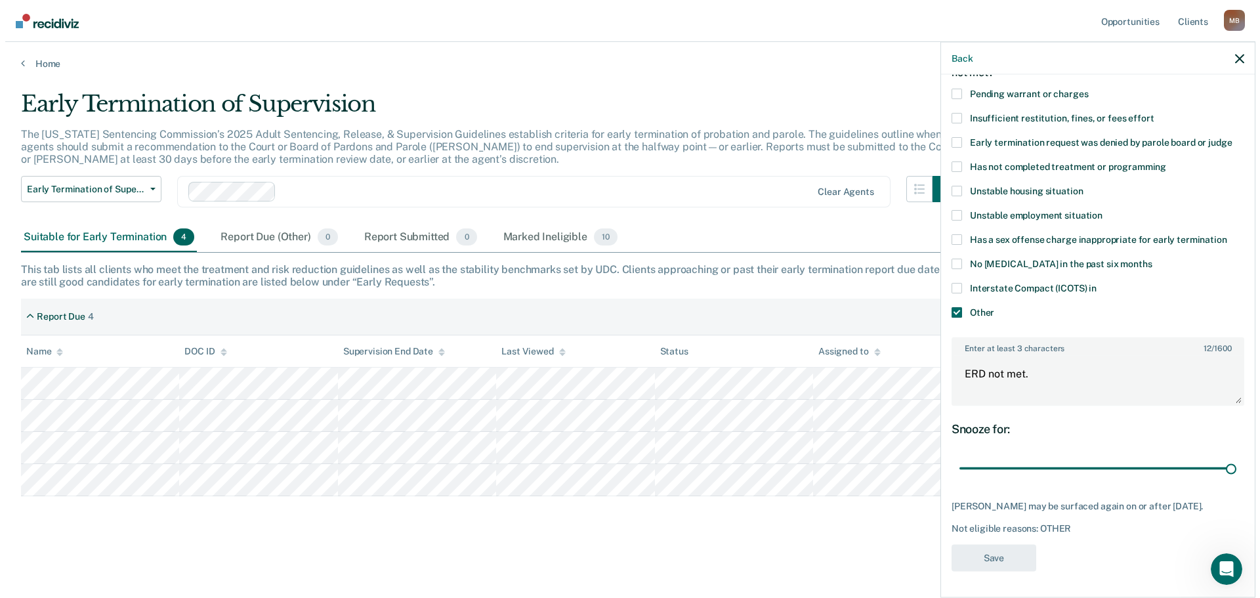
scroll to position [0, 0]
